Goal: Task Accomplishment & Management: Use online tool/utility

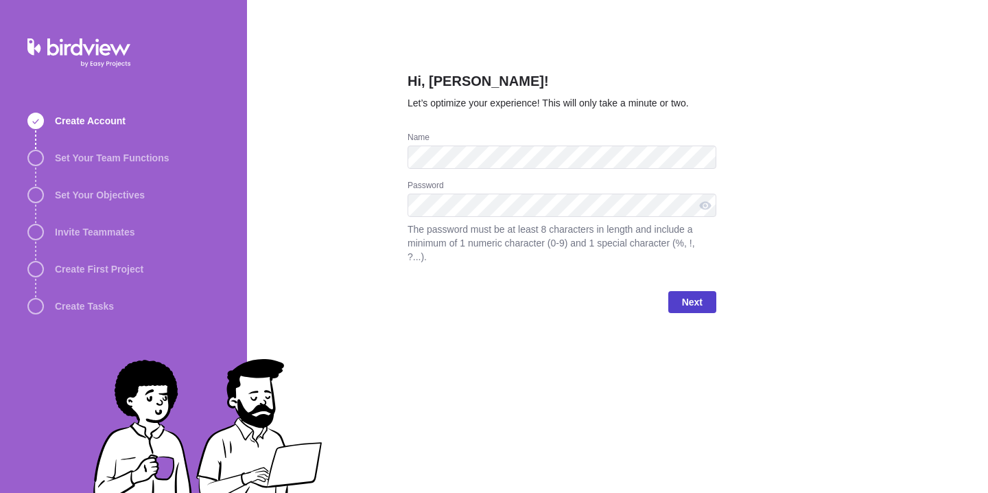
click at [684, 305] on span "Next" at bounding box center [692, 302] width 21 height 16
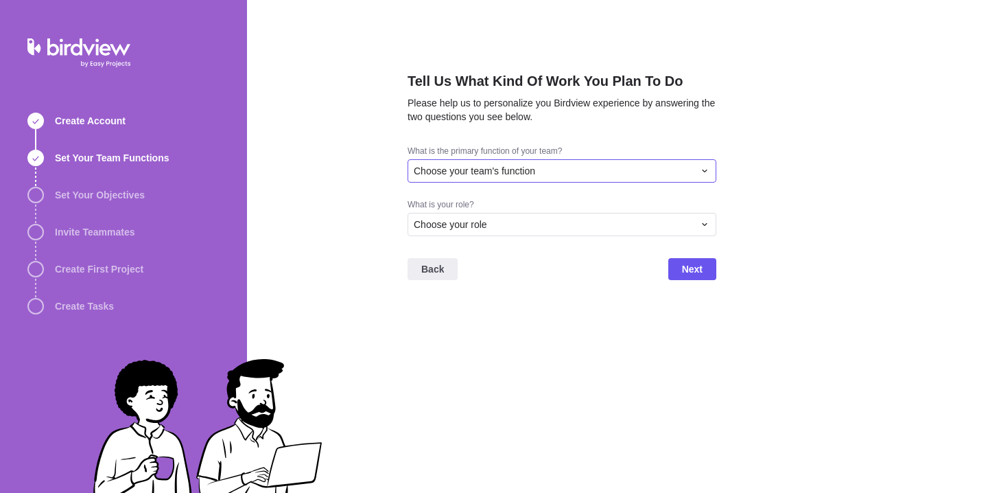
click at [574, 169] on div "Choose your team's function" at bounding box center [554, 171] width 280 height 14
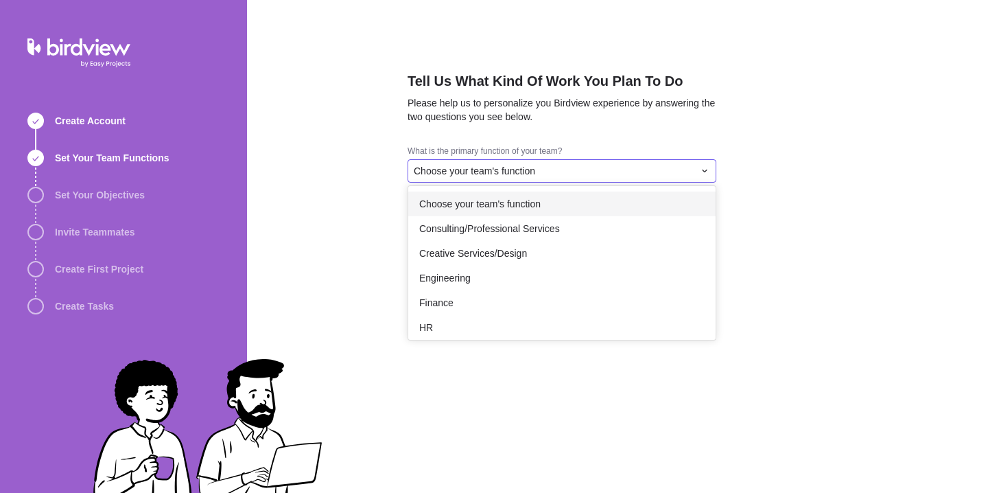
click at [560, 202] on div "Choose your team's function" at bounding box center [561, 203] width 307 height 25
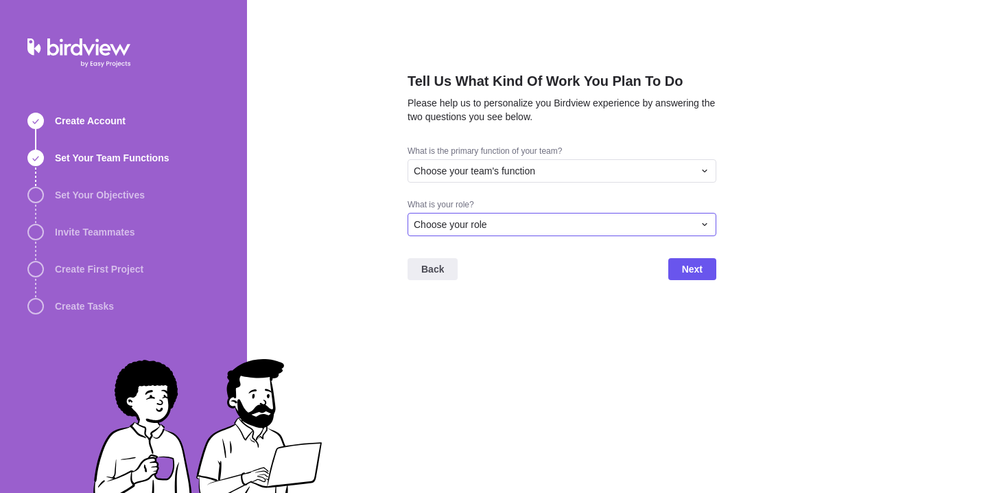
click at [539, 224] on div "Choose your role" at bounding box center [554, 225] width 280 height 14
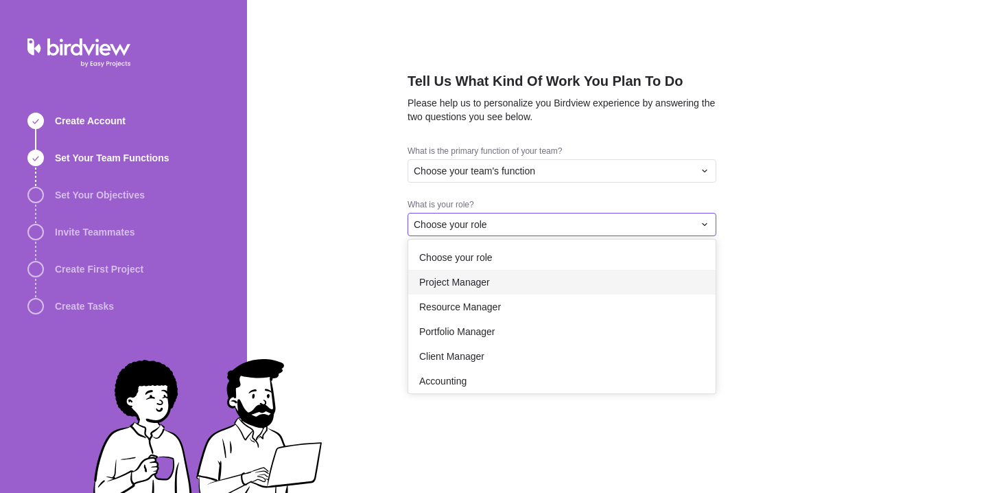
click at [524, 276] on div "Project Manager" at bounding box center [561, 282] width 307 height 25
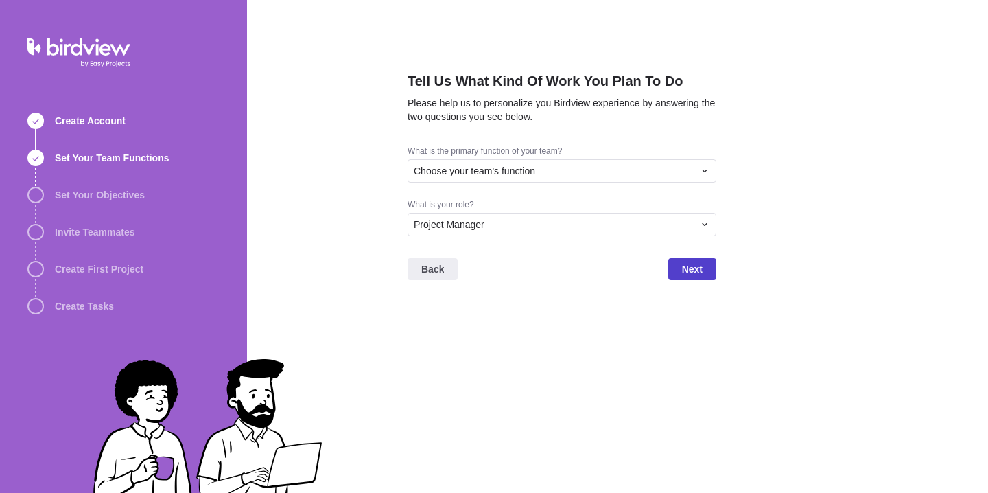
click at [679, 268] on span "Next" at bounding box center [692, 269] width 48 height 22
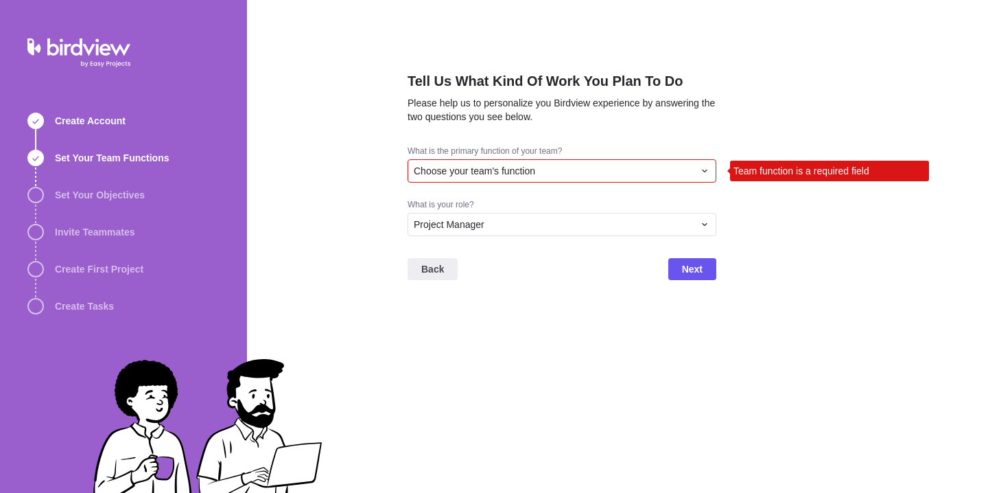
click at [497, 170] on span "Choose your team's function" at bounding box center [474, 171] width 121 height 14
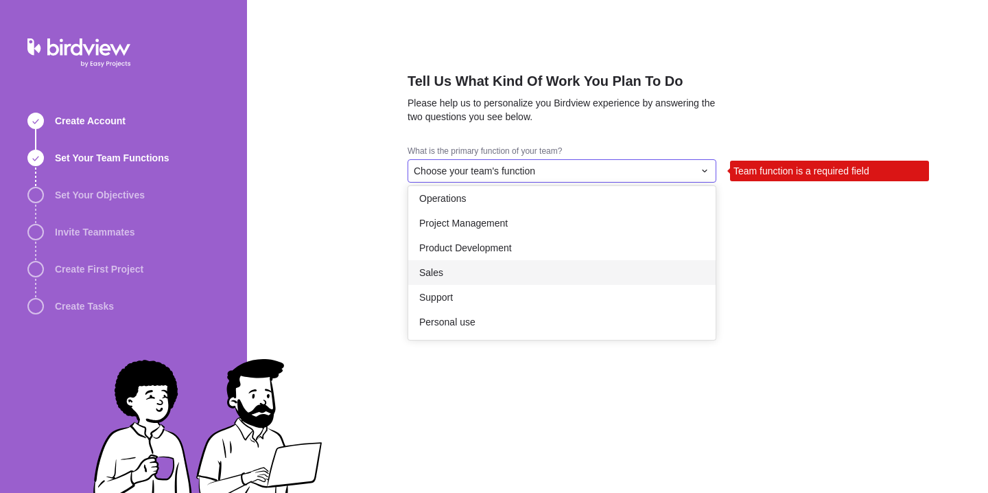
scroll to position [246, 0]
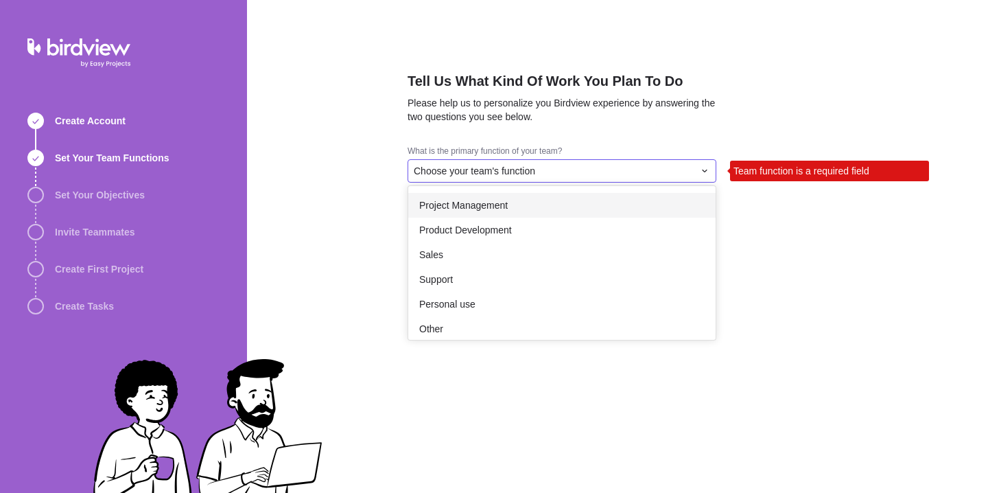
click at [456, 207] on span "Project Management" at bounding box center [463, 205] width 89 height 14
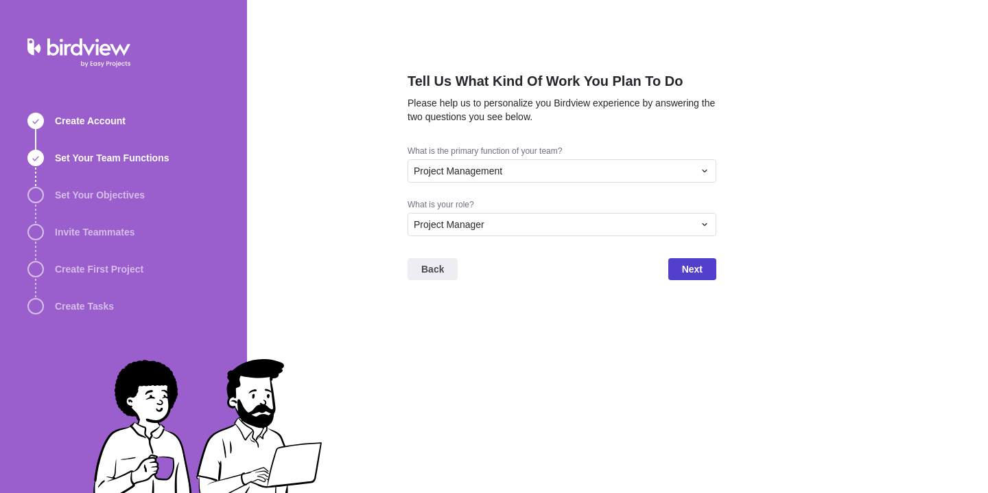
click at [691, 264] on span "Next" at bounding box center [692, 269] width 21 height 16
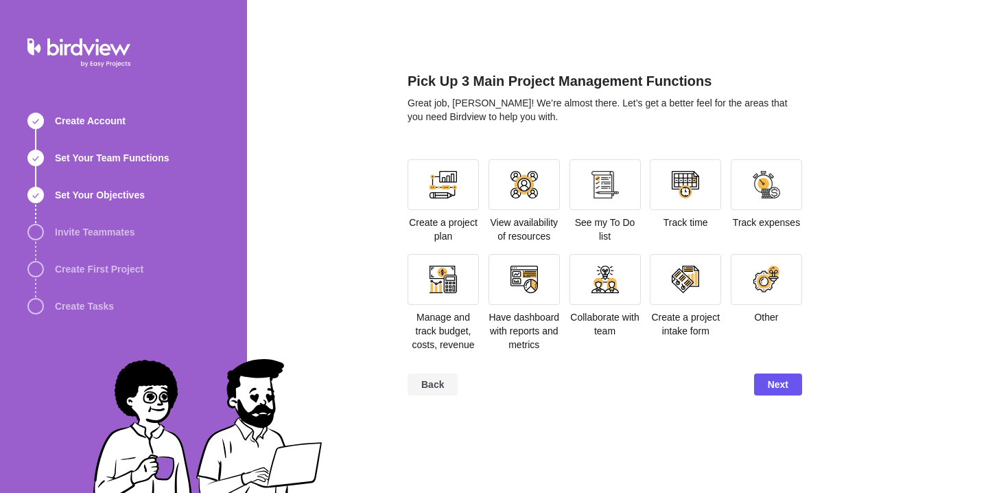
click at [430, 393] on span "Back" at bounding box center [432, 384] width 23 height 16
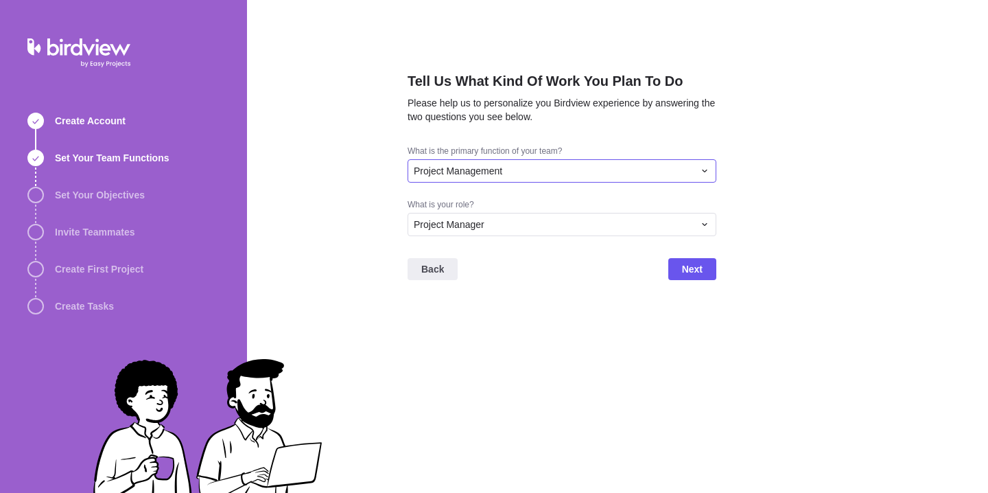
click at [440, 172] on span "Project Management" at bounding box center [458, 171] width 89 height 14
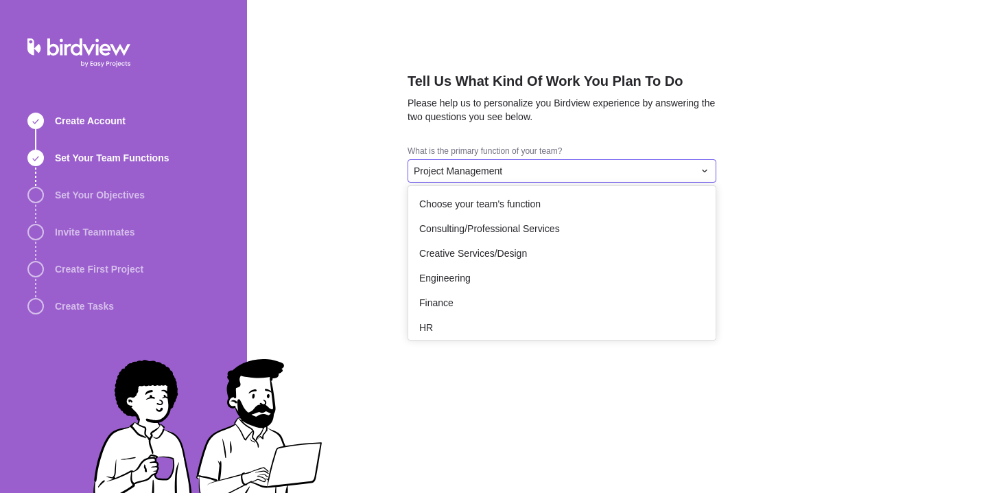
scroll to position [122, 0]
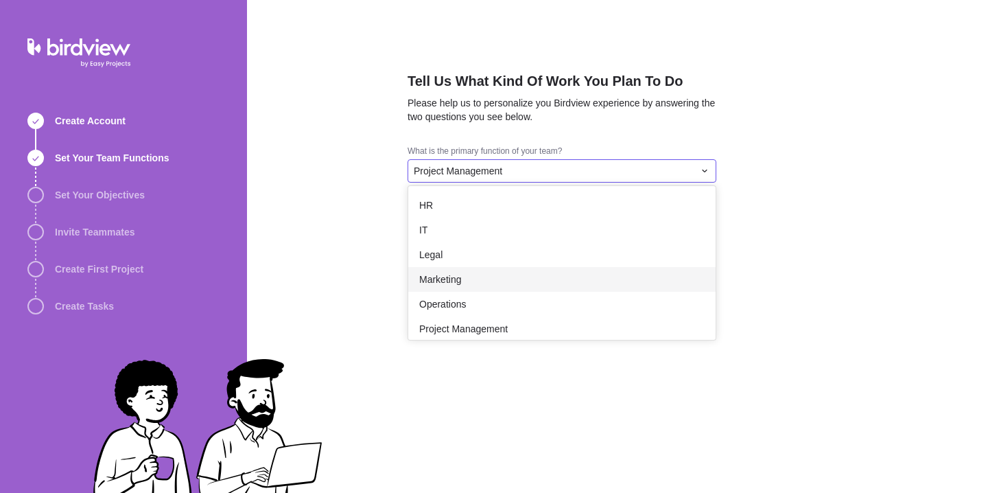
click at [450, 277] on span "Marketing" at bounding box center [440, 279] width 42 height 14
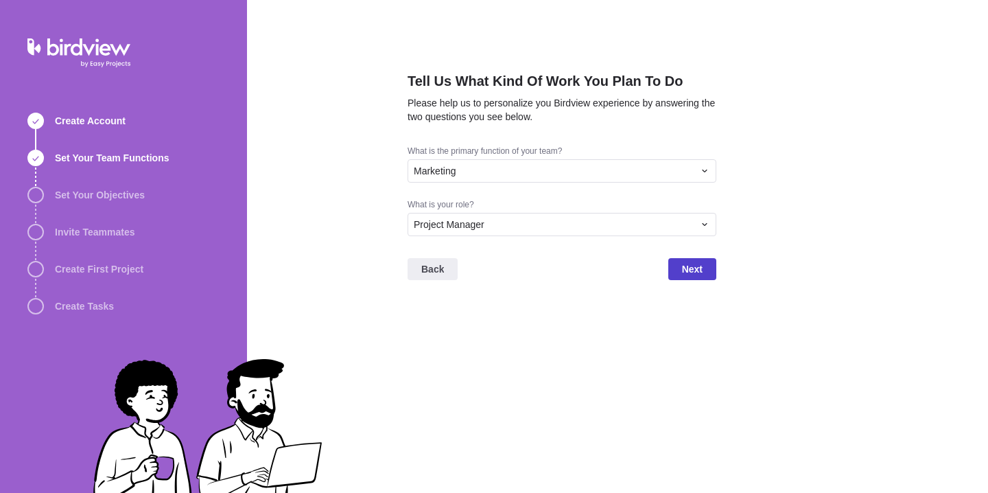
click at [697, 265] on span "Next" at bounding box center [692, 269] width 21 height 16
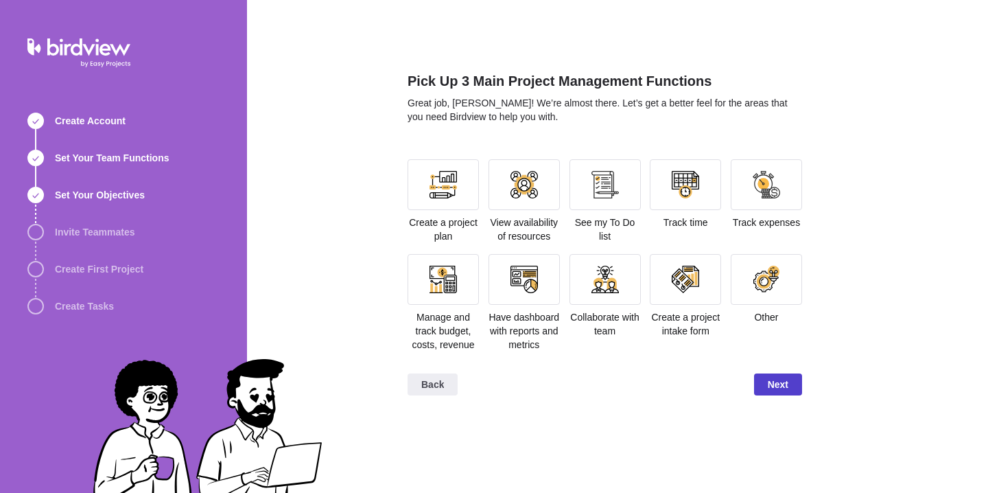
click at [778, 393] on span "Next" at bounding box center [778, 384] width 21 height 16
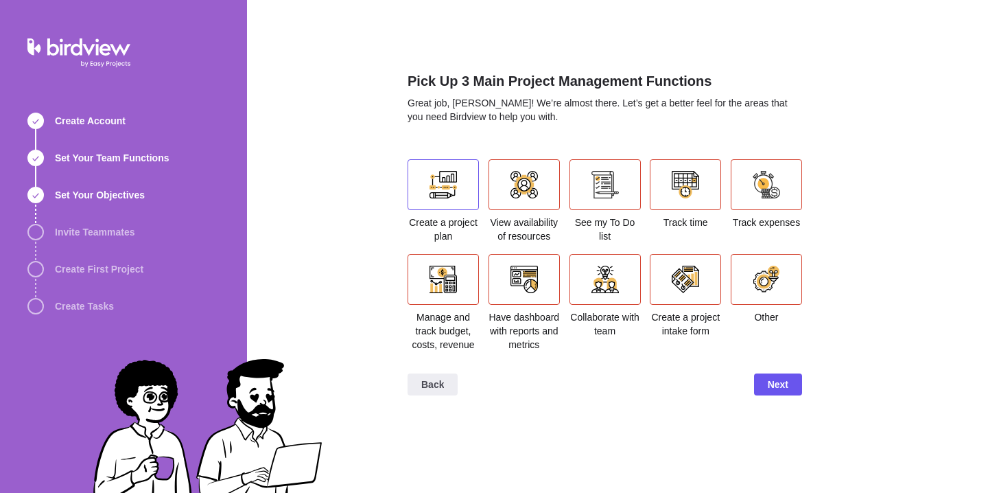
click at [424, 178] on div at bounding box center [443, 184] width 71 height 51
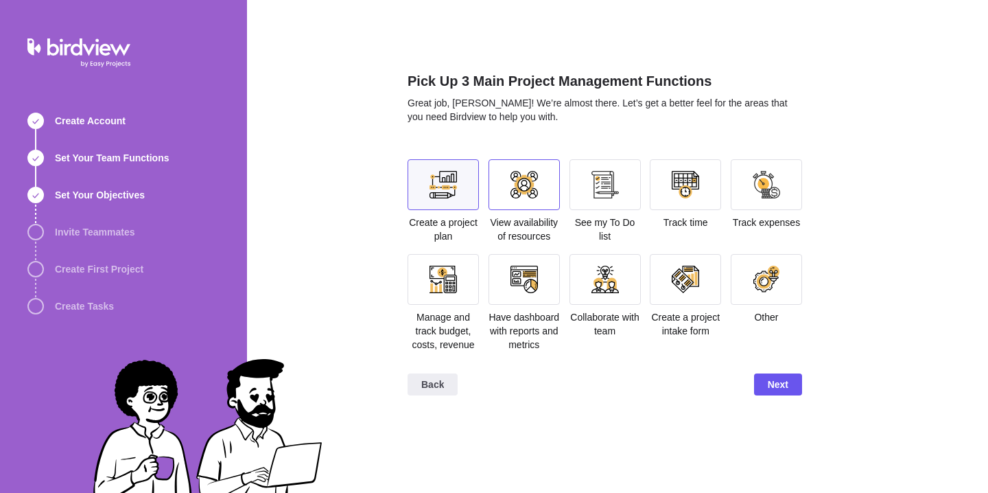
click at [524, 183] on div at bounding box center [524, 184] width 27 height 27
click at [596, 178] on div at bounding box center [605, 184] width 27 height 27
click at [688, 177] on div at bounding box center [685, 184] width 27 height 27
click at [738, 184] on div at bounding box center [766, 184] width 71 height 51
click at [764, 192] on div at bounding box center [766, 184] width 27 height 27
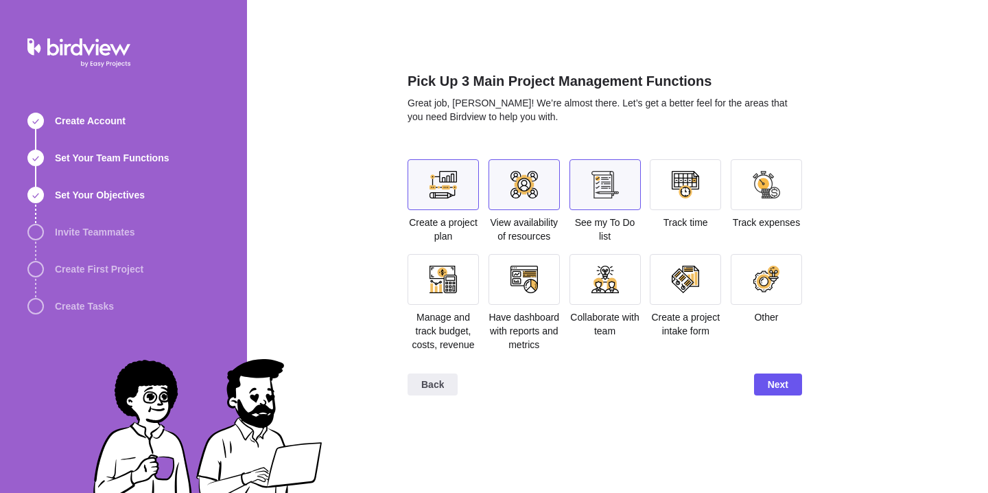
click at [686, 191] on div at bounding box center [685, 184] width 27 height 27
click at [443, 194] on div at bounding box center [443, 184] width 27 height 27
click at [537, 198] on div at bounding box center [524, 184] width 71 height 51
click at [602, 200] on div at bounding box center [605, 184] width 71 height 51
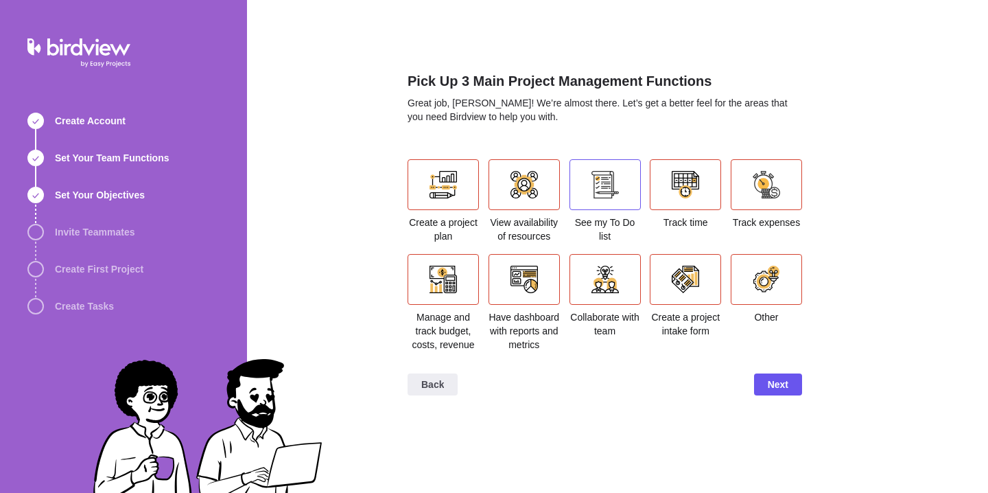
click at [592, 199] on div at bounding box center [605, 184] width 71 height 51
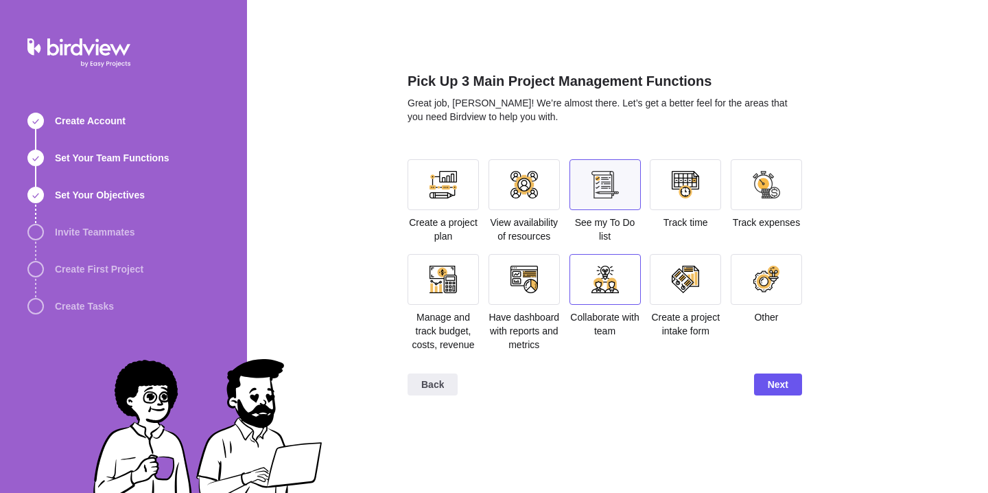
click at [596, 272] on div at bounding box center [605, 279] width 27 height 27
click at [456, 193] on div at bounding box center [443, 184] width 27 height 27
click at [780, 393] on span "Next" at bounding box center [778, 384] width 21 height 16
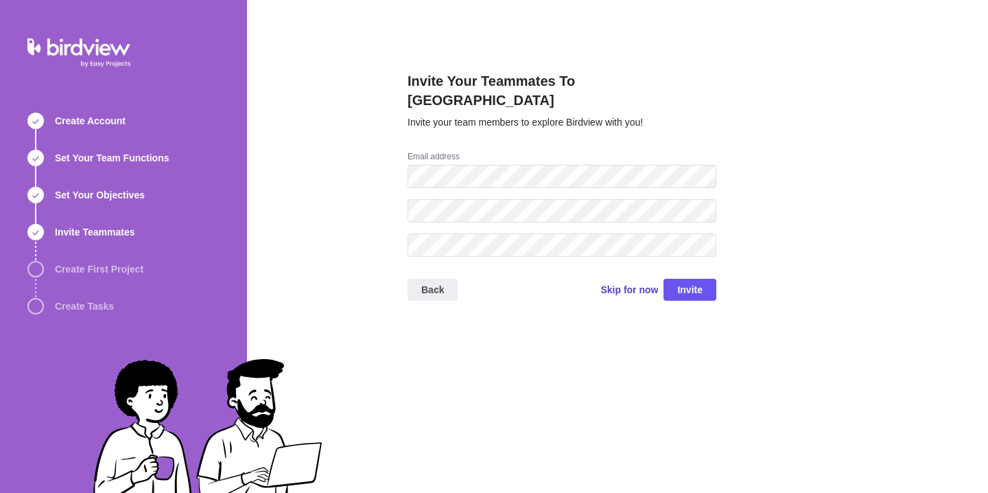
click at [625, 283] on span "Skip for now" at bounding box center [630, 290] width 58 height 14
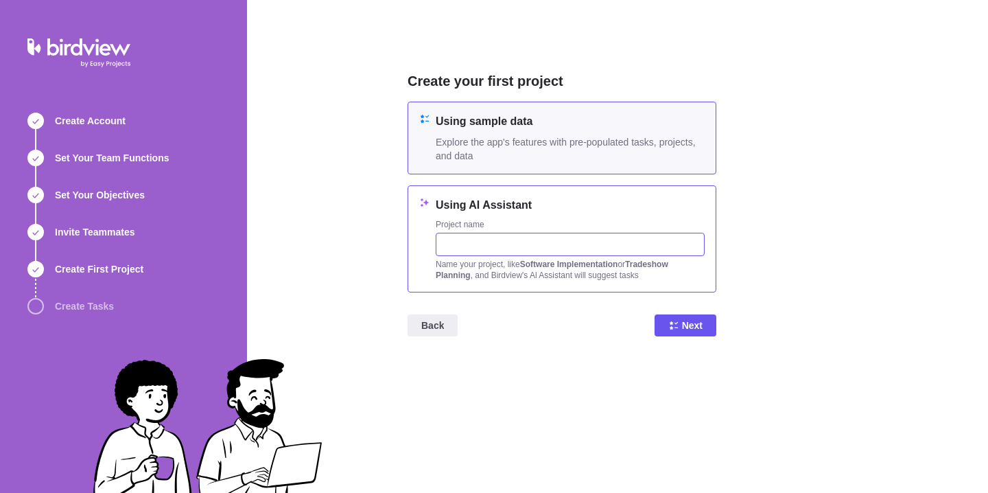
click at [494, 244] on input "text" at bounding box center [570, 244] width 269 height 23
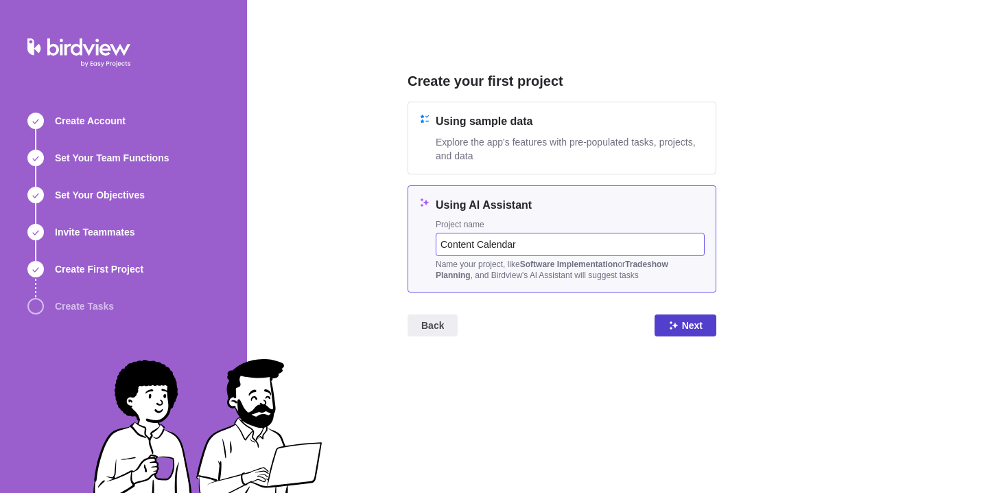
type input "Content Calendar"
click at [701, 327] on span "Next" at bounding box center [692, 325] width 21 height 16
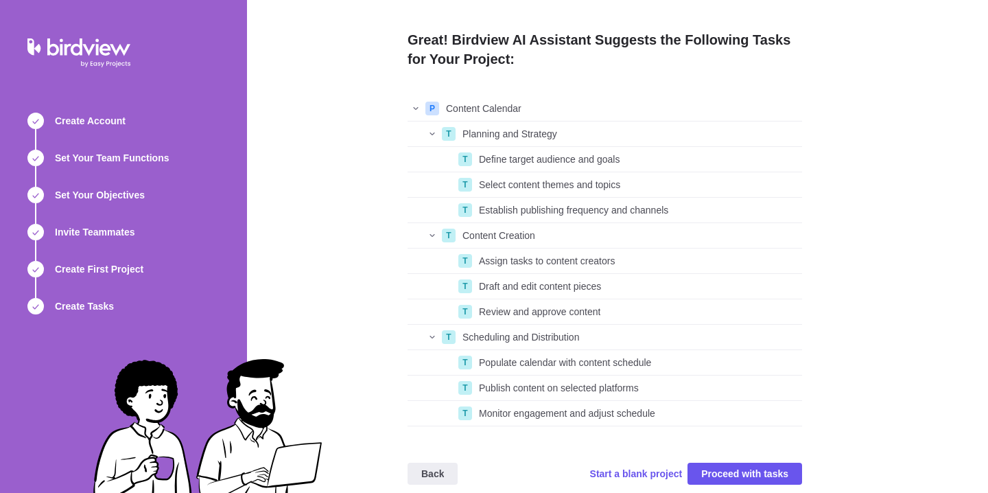
scroll to position [0, 0]
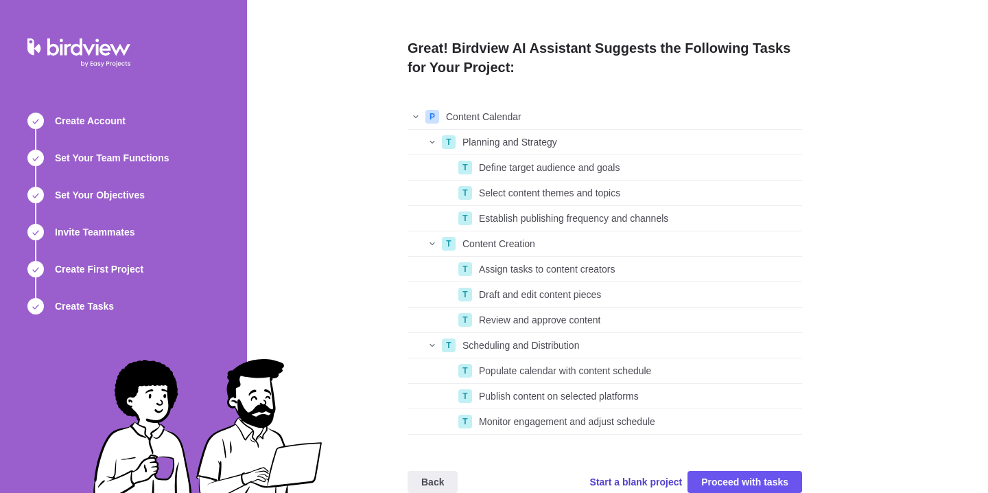
click at [618, 482] on span "Start a blank project" at bounding box center [636, 482] width 93 height 14
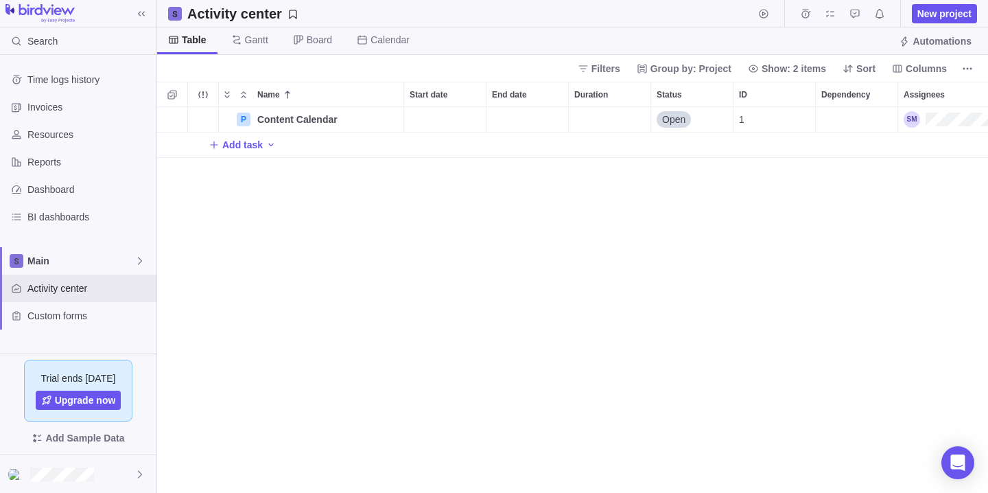
scroll to position [375, 821]
click at [247, 44] on span "Gantt" at bounding box center [256, 40] width 23 height 14
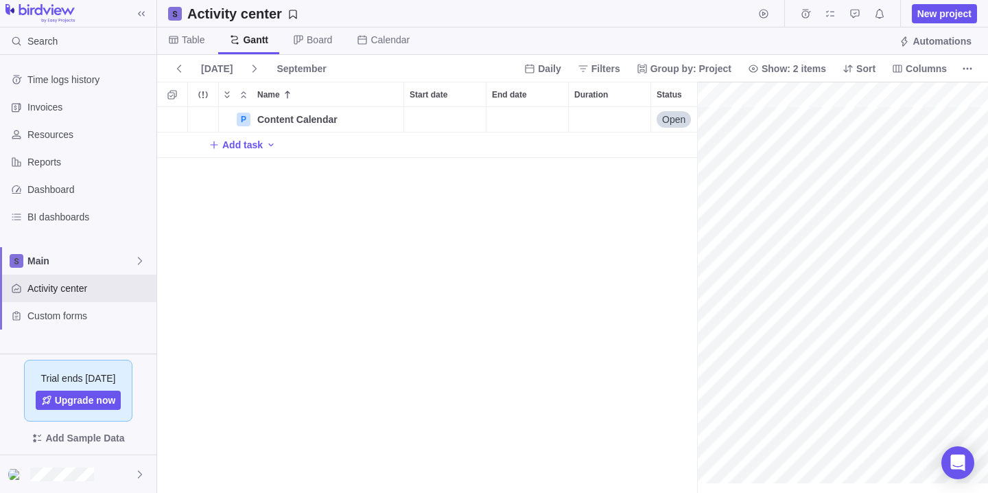
scroll to position [0, 114]
click at [371, 33] on span "Calendar" at bounding box center [383, 40] width 75 height 27
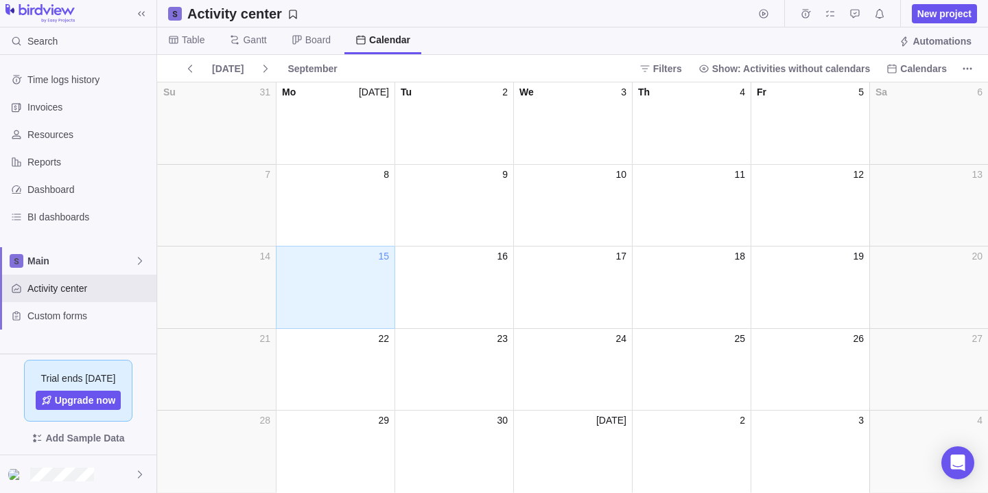
click at [463, 310] on div "day_16" at bounding box center [454, 294] width 119 height 62
click at [544, 282] on div "day_17" at bounding box center [572, 294] width 119 height 62
click at [577, 262] on div "17" at bounding box center [573, 256] width 118 height 14
click at [607, 261] on div "17" at bounding box center [573, 256] width 118 height 14
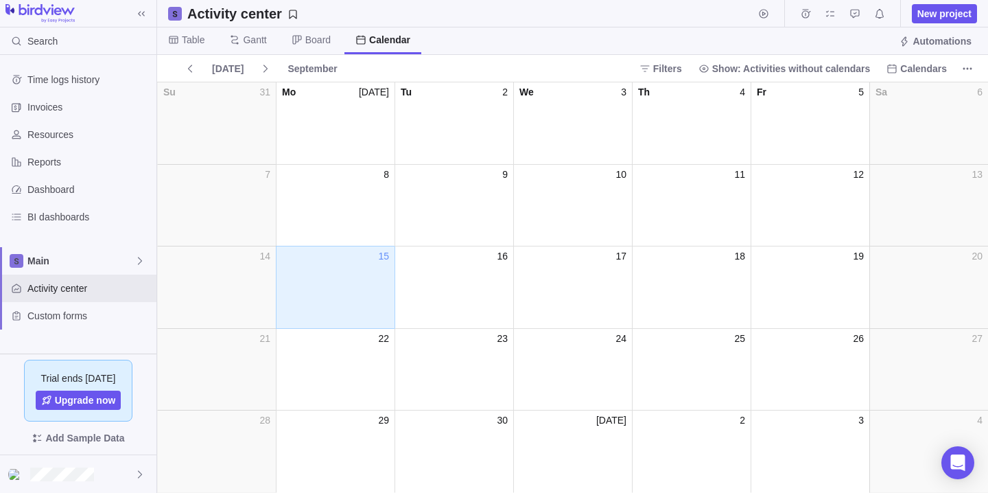
click at [601, 322] on div "day_17" at bounding box center [572, 294] width 119 height 62
click at [183, 40] on span "Table" at bounding box center [193, 40] width 23 height 14
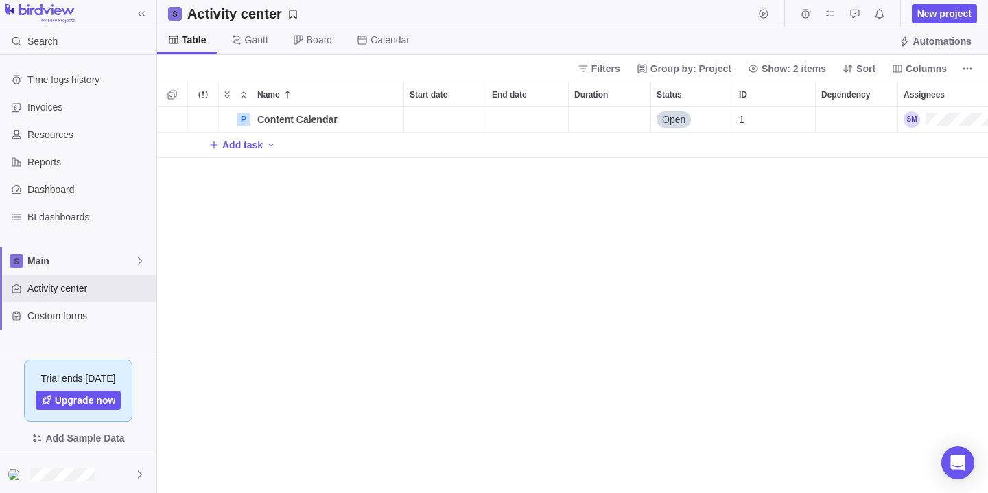
scroll to position [375, 821]
click at [309, 38] on span "Board" at bounding box center [319, 40] width 25 height 14
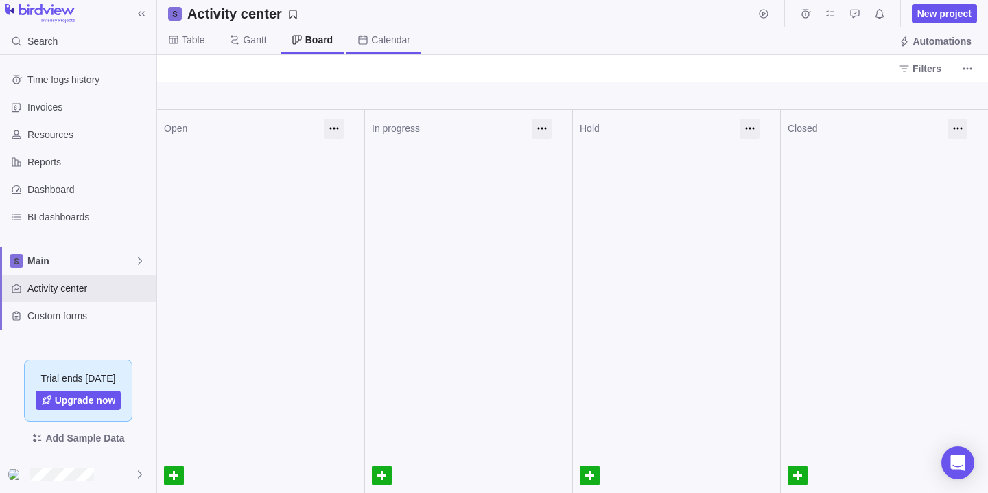
click at [408, 40] on span "Calendar" at bounding box center [390, 40] width 39 height 14
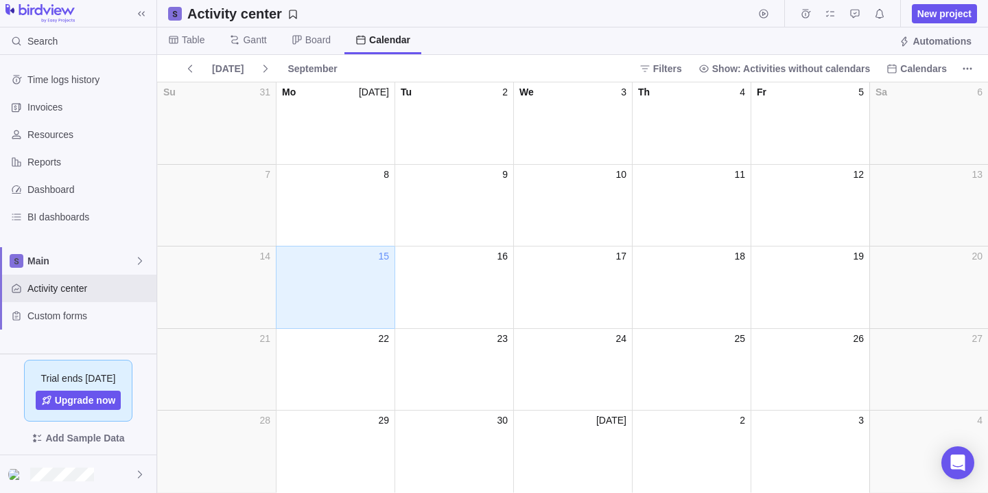
click at [467, 294] on div "day_16" at bounding box center [454, 294] width 119 height 62
click at [555, 292] on div "day_17" at bounding box center [572, 294] width 119 height 62
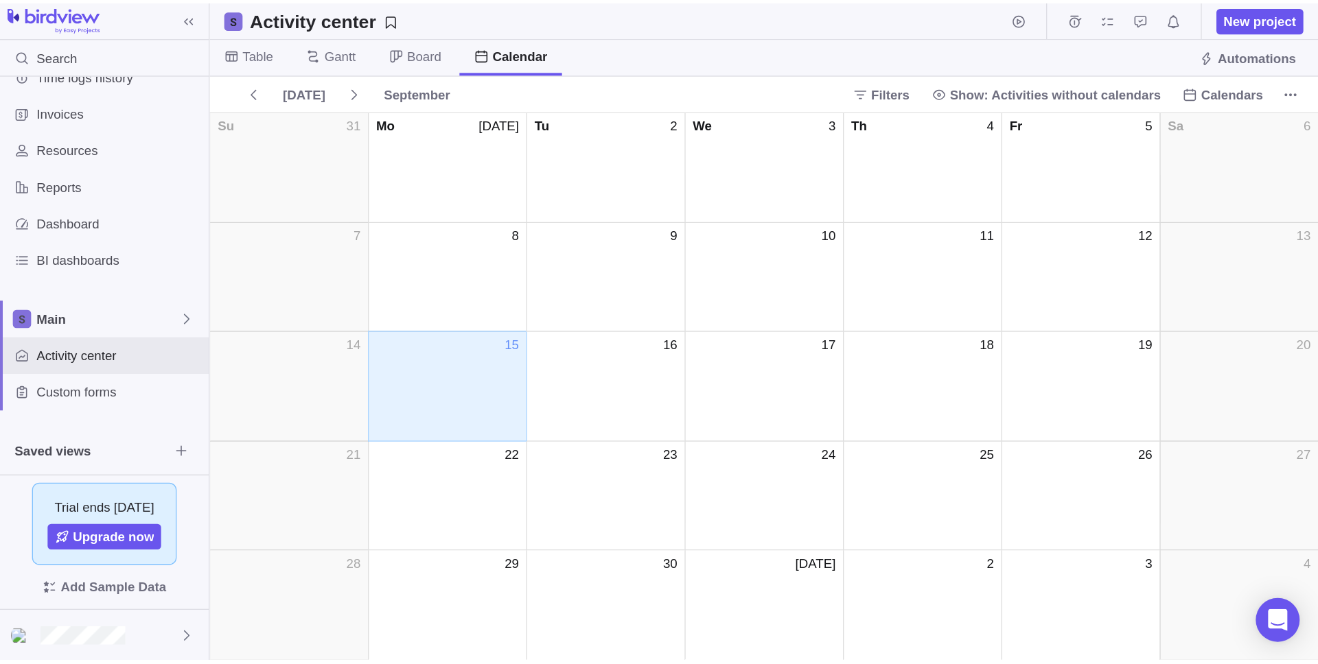
scroll to position [0, 0]
